Goal: Transaction & Acquisition: Subscribe to service/newsletter

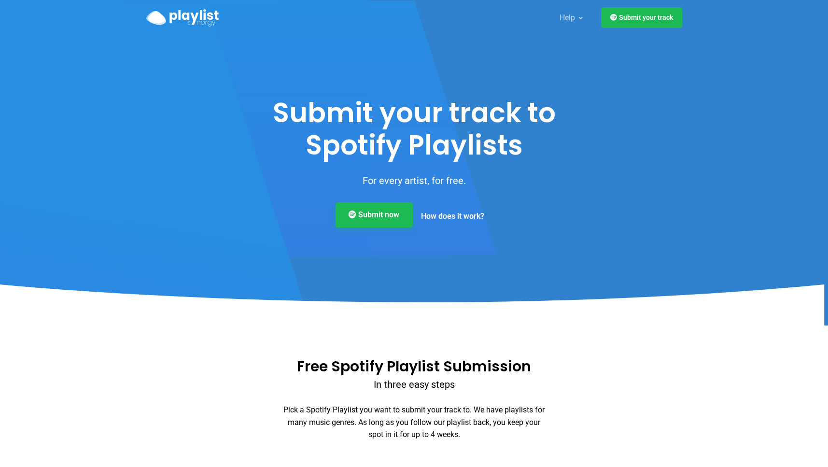
click at [389, 216] on link "Submit now" at bounding box center [373, 214] width 77 height 25
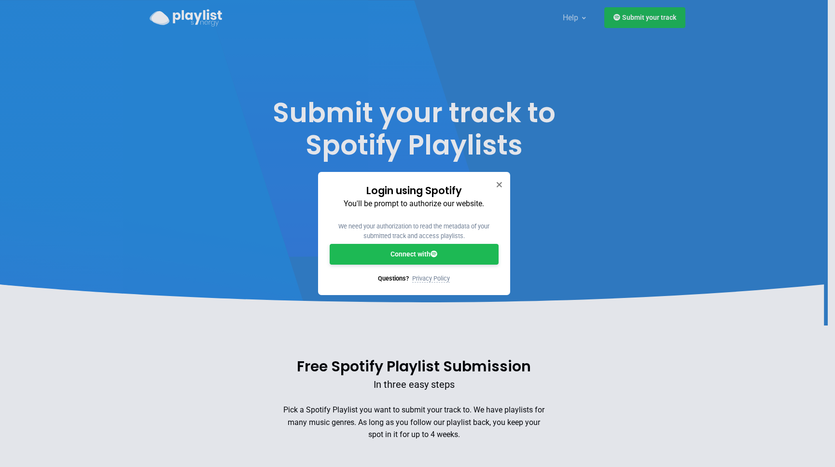
click at [463, 256] on link "Connect with" at bounding box center [414, 254] width 169 height 21
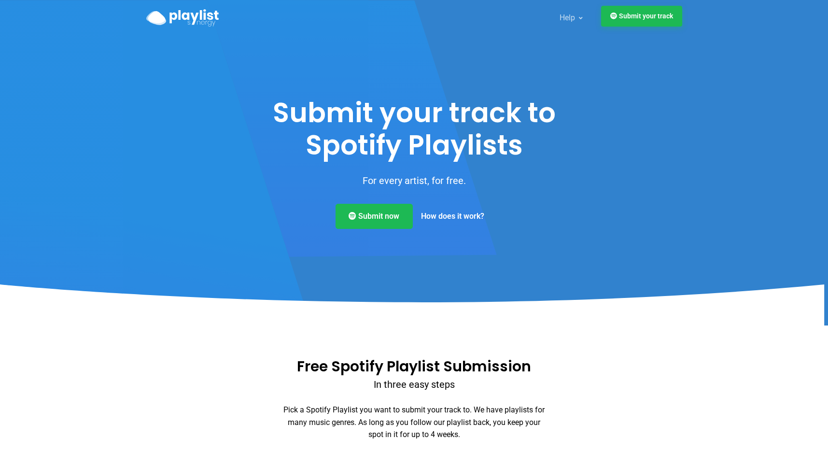
click at [642, 19] on link "Submit your track" at bounding box center [641, 16] width 81 height 21
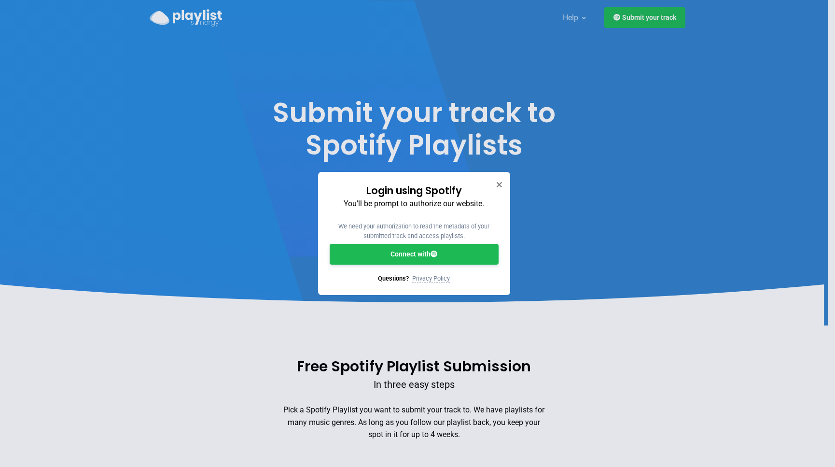
click at [474, 254] on link "Connect with" at bounding box center [414, 254] width 169 height 21
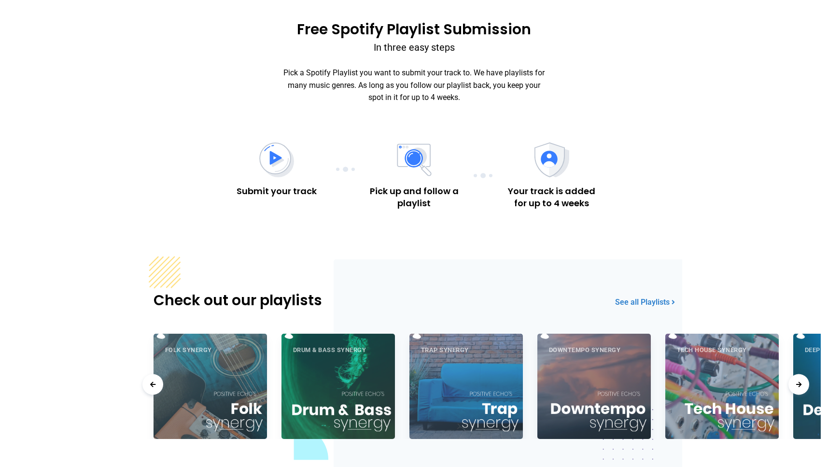
scroll to position [338, 0]
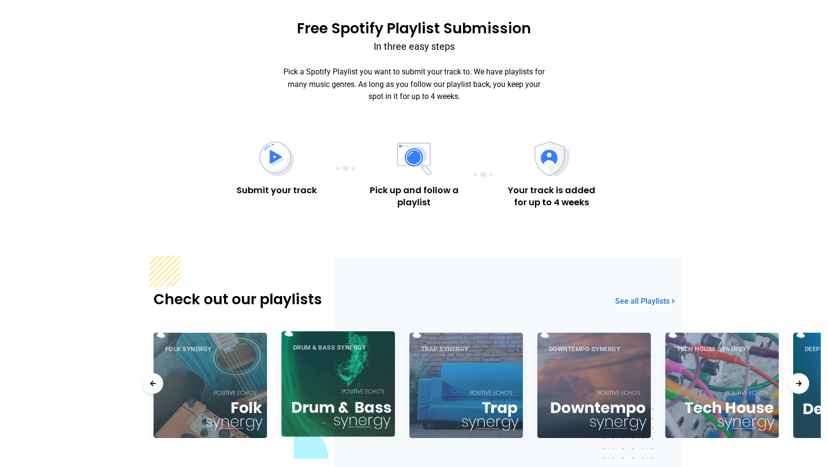
click at [350, 394] on div "Drum & Bass Synergy" at bounding box center [337, 383] width 113 height 105
